Goal: Find specific page/section: Find specific page/section

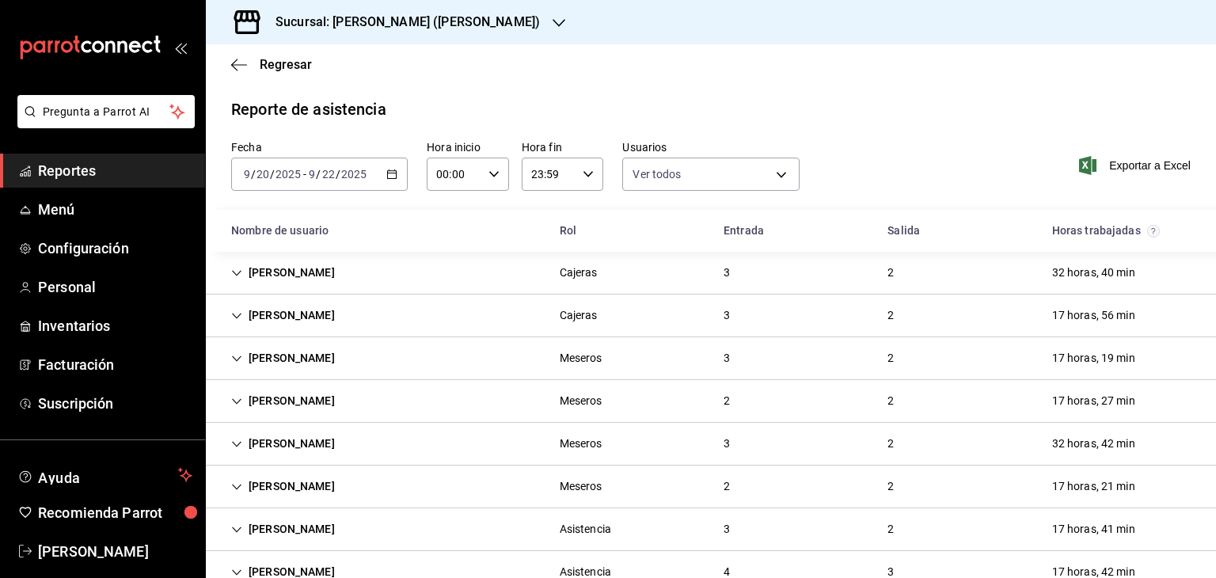
click at [553, 20] on icon "button" at bounding box center [559, 23] width 13 height 13
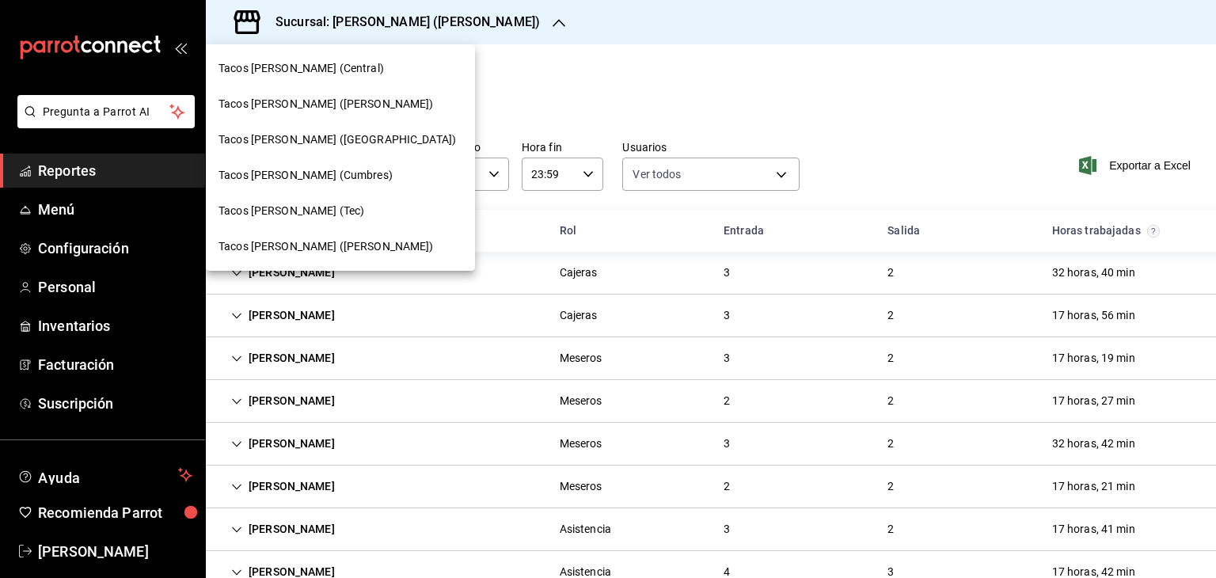
click at [322, 139] on span "Tacos [PERSON_NAME] ([GEOGRAPHIC_DATA])" at bounding box center [338, 139] width 238 height 17
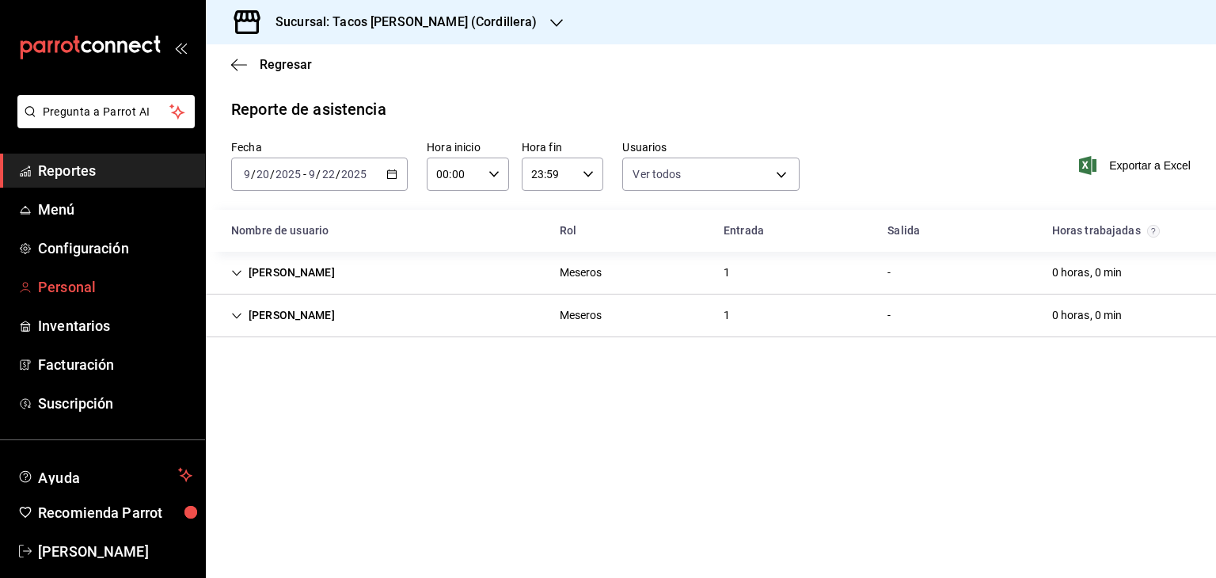
click at [84, 286] on span "Personal" at bounding box center [115, 286] width 154 height 21
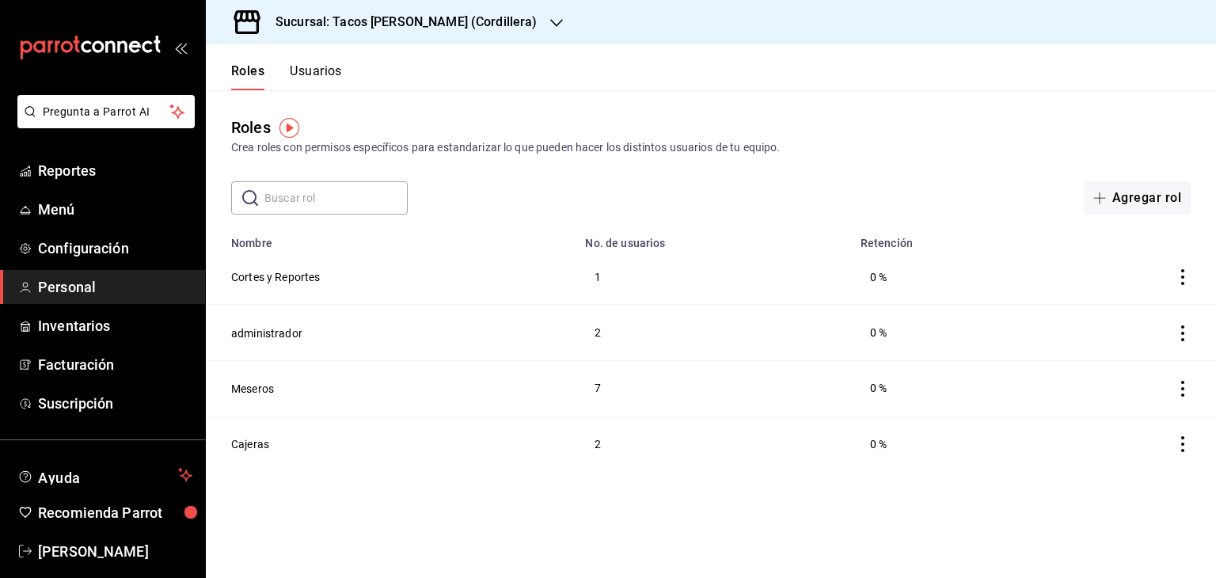
click at [81, 290] on span "Personal" at bounding box center [115, 286] width 154 height 21
